Goal: Transaction & Acquisition: Purchase product/service

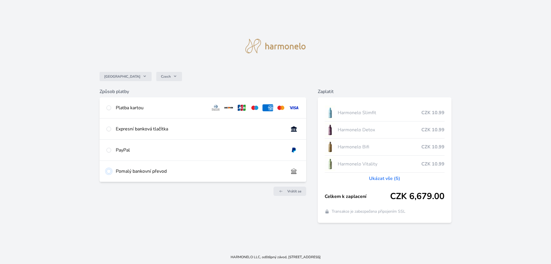
click at [109, 171] on input "radio" at bounding box center [109, 171] width 5 height 5
radio input "true"
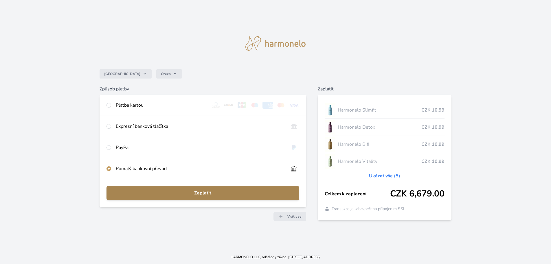
click at [223, 192] on span "Zaplatit" at bounding box center [203, 192] width 184 height 7
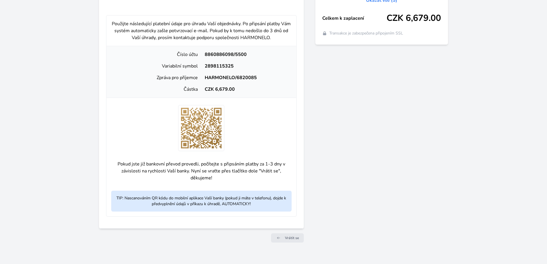
scroll to position [171, 0]
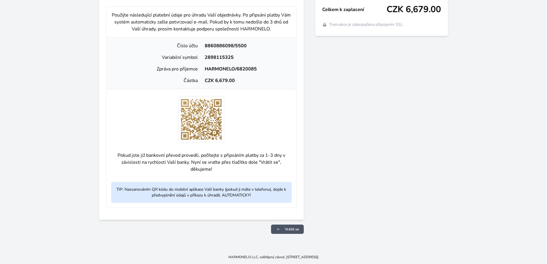
click at [291, 229] on span "Vrátit se" at bounding box center [292, 229] width 14 height 5
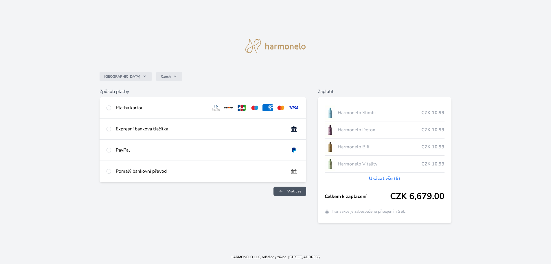
click at [294, 189] on span "Vrátit se" at bounding box center [295, 191] width 14 height 5
